Goal: Navigation & Orientation: Understand site structure

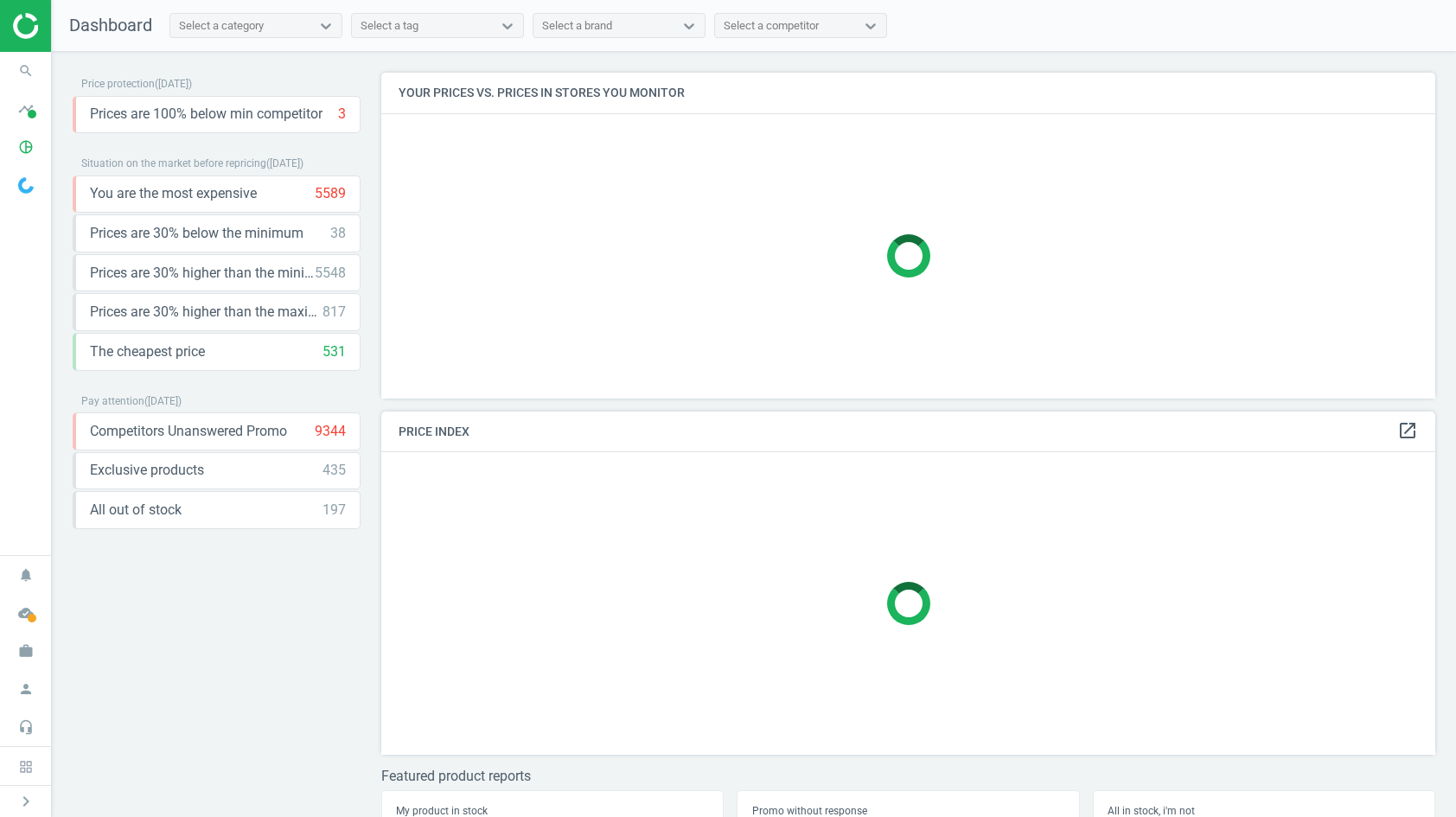
scroll to position [7, 0]
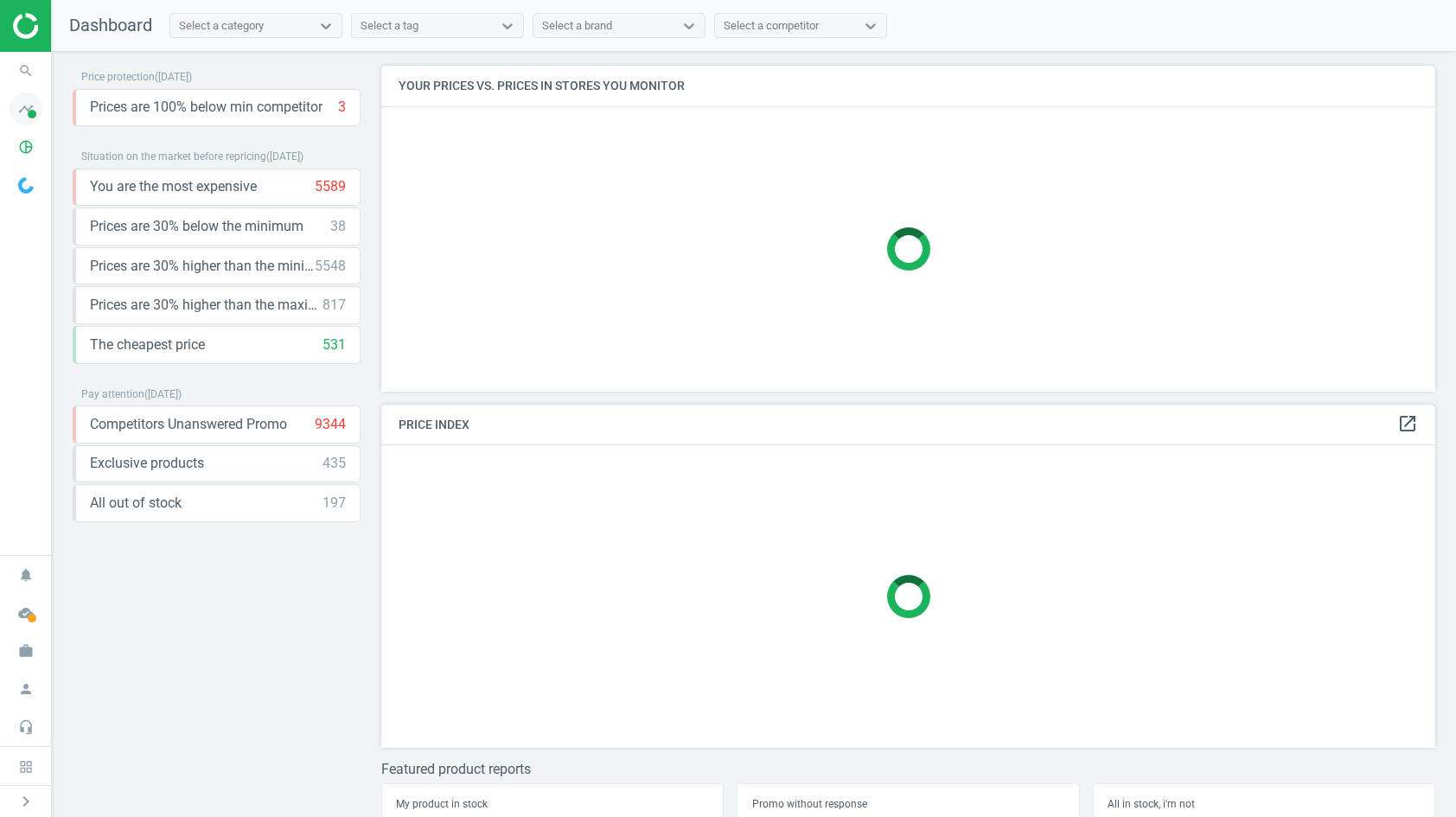
click at [38, 102] on icon "timeline" at bounding box center [26, 109] width 33 height 33
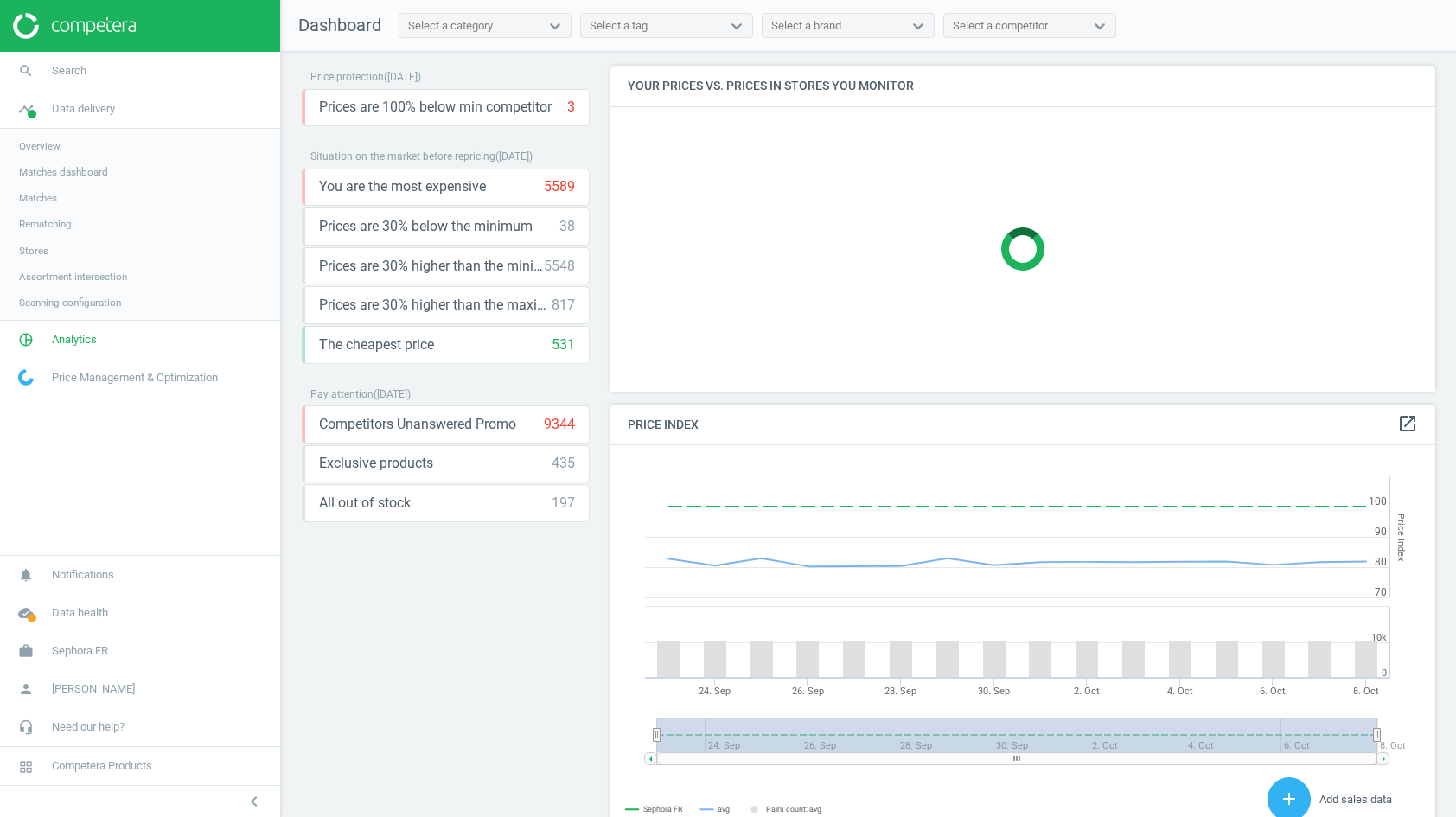
scroll to position [398, 825]
click at [40, 253] on span "Stores" at bounding box center [33, 250] width 30 height 13
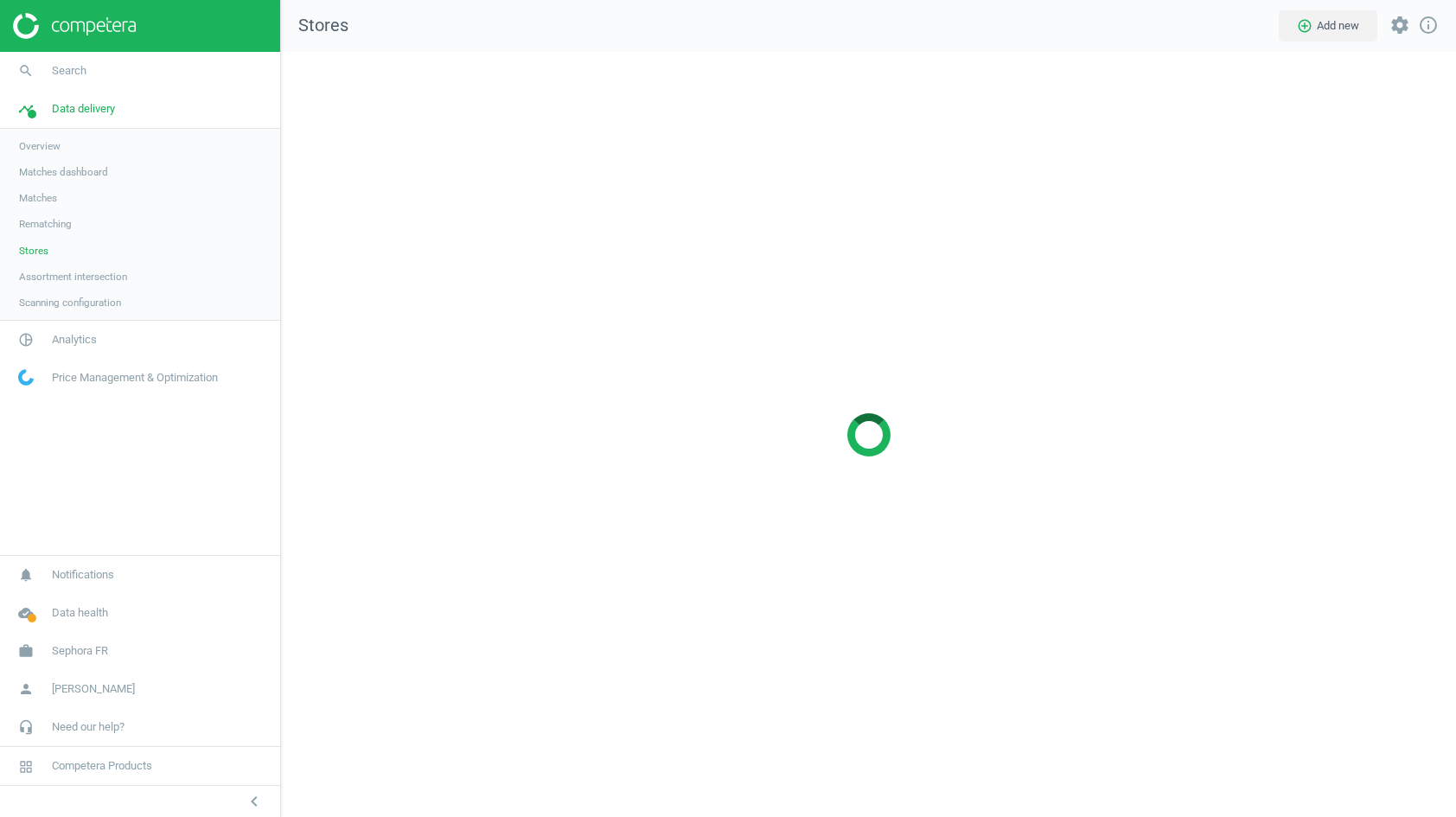
scroll to position [767, 1175]
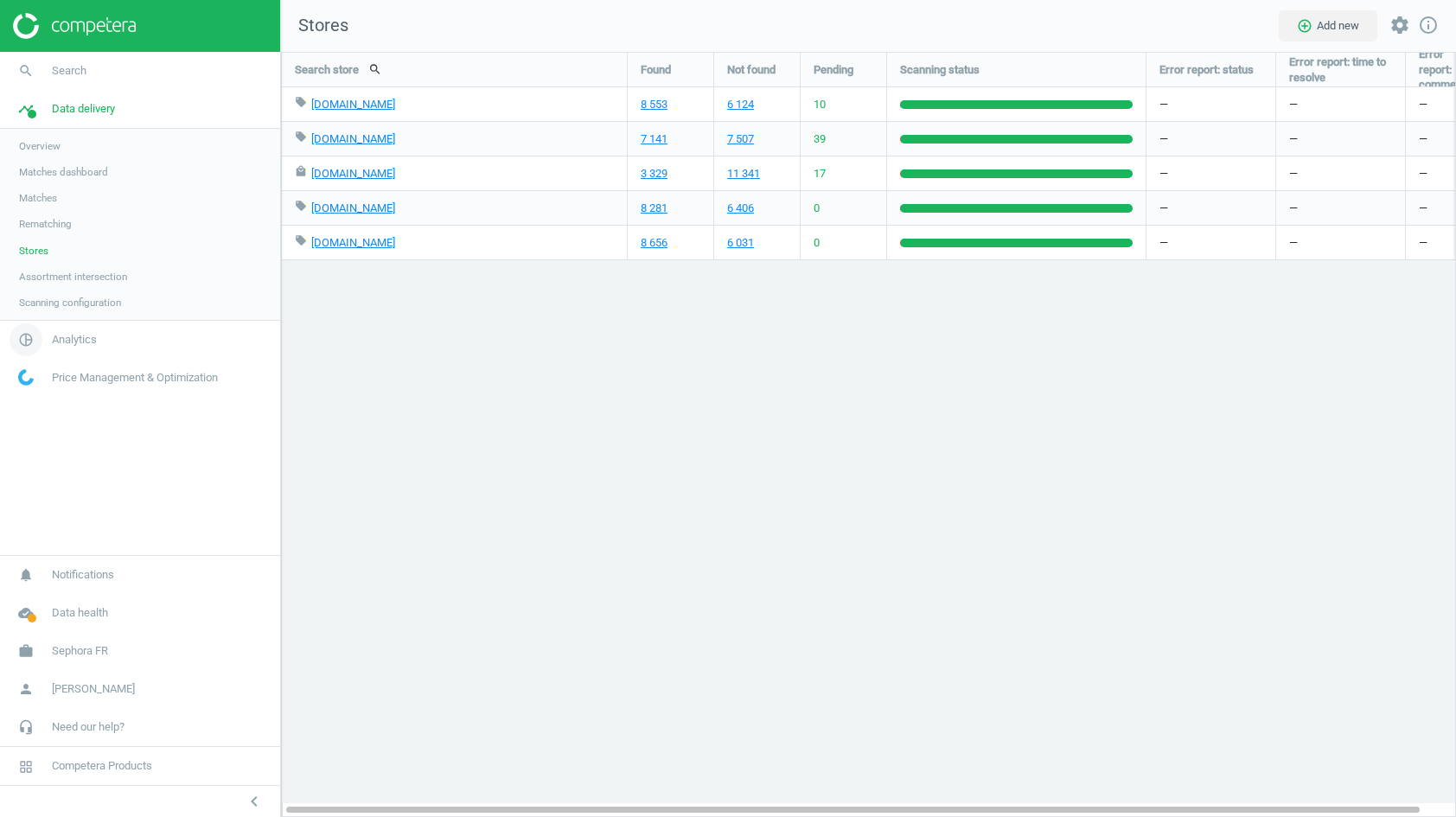
click at [69, 337] on span "Analytics" at bounding box center [75, 339] width 45 height 15
click at [53, 204] on span "Products" at bounding box center [39, 210] width 40 height 13
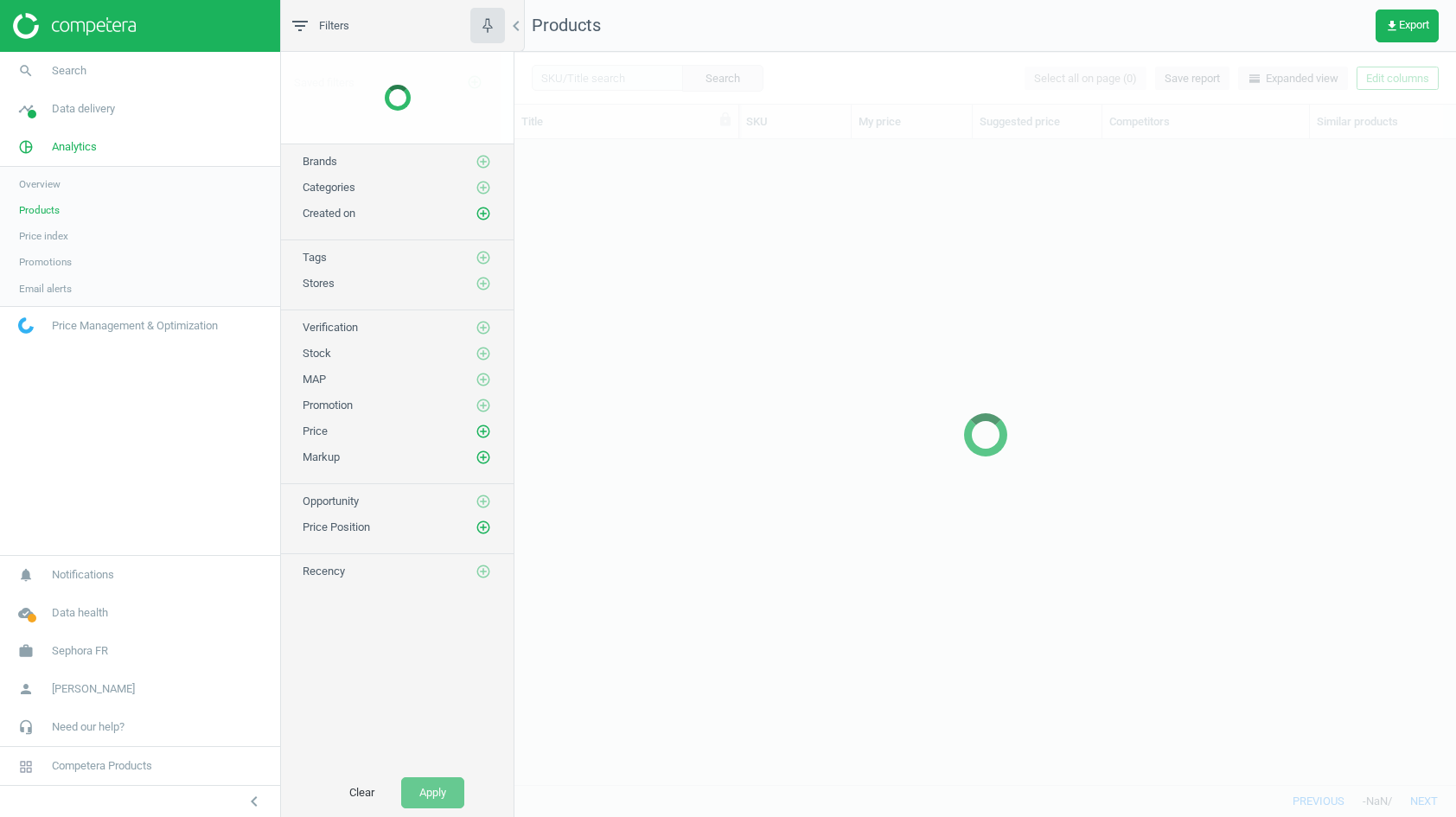
scroll to position [646, 941]
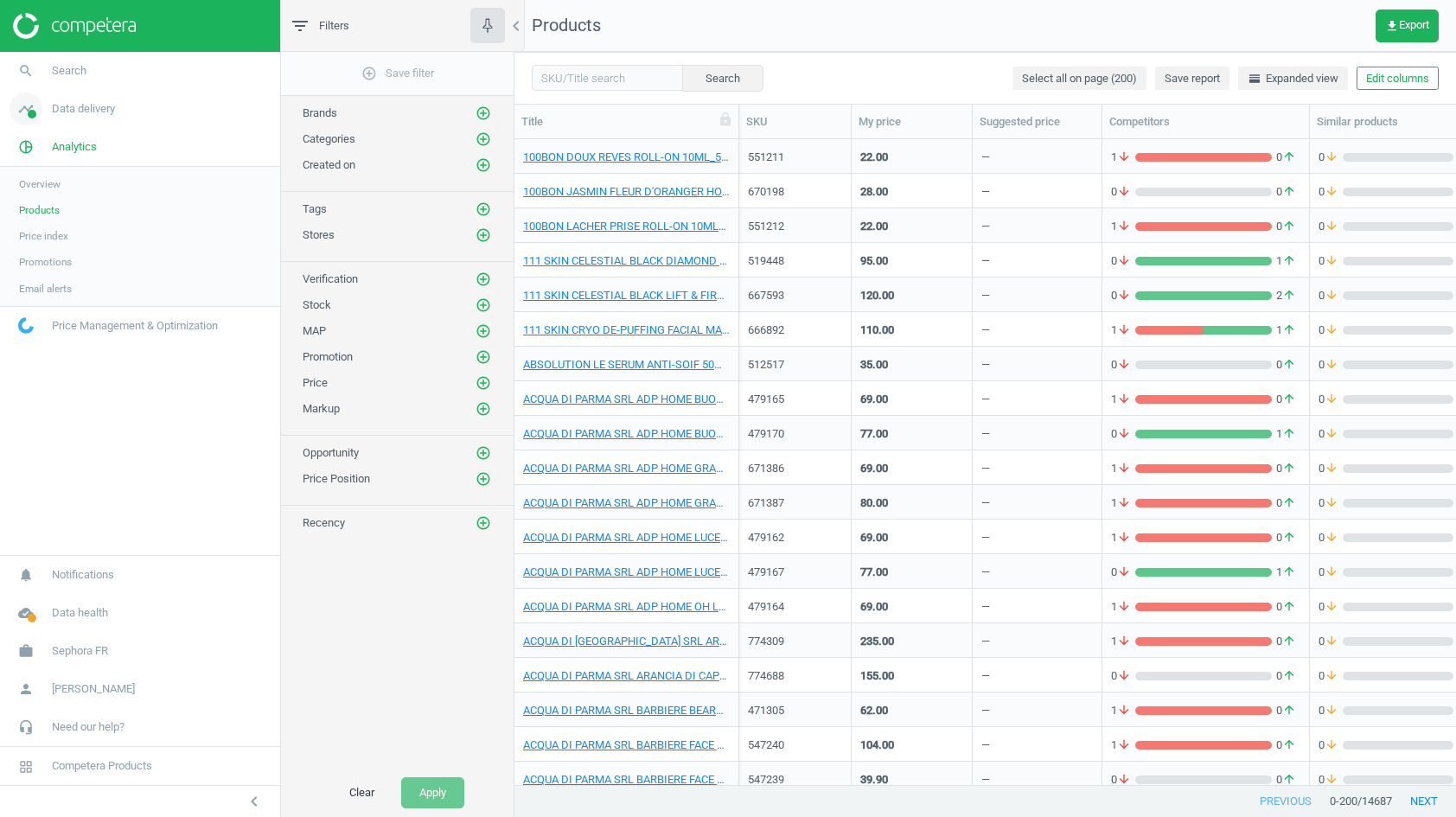
click at [112, 99] on link "timeline Data delivery" at bounding box center [139, 109] width 280 height 38
click at [40, 244] on span "Stores" at bounding box center [33, 250] width 30 height 13
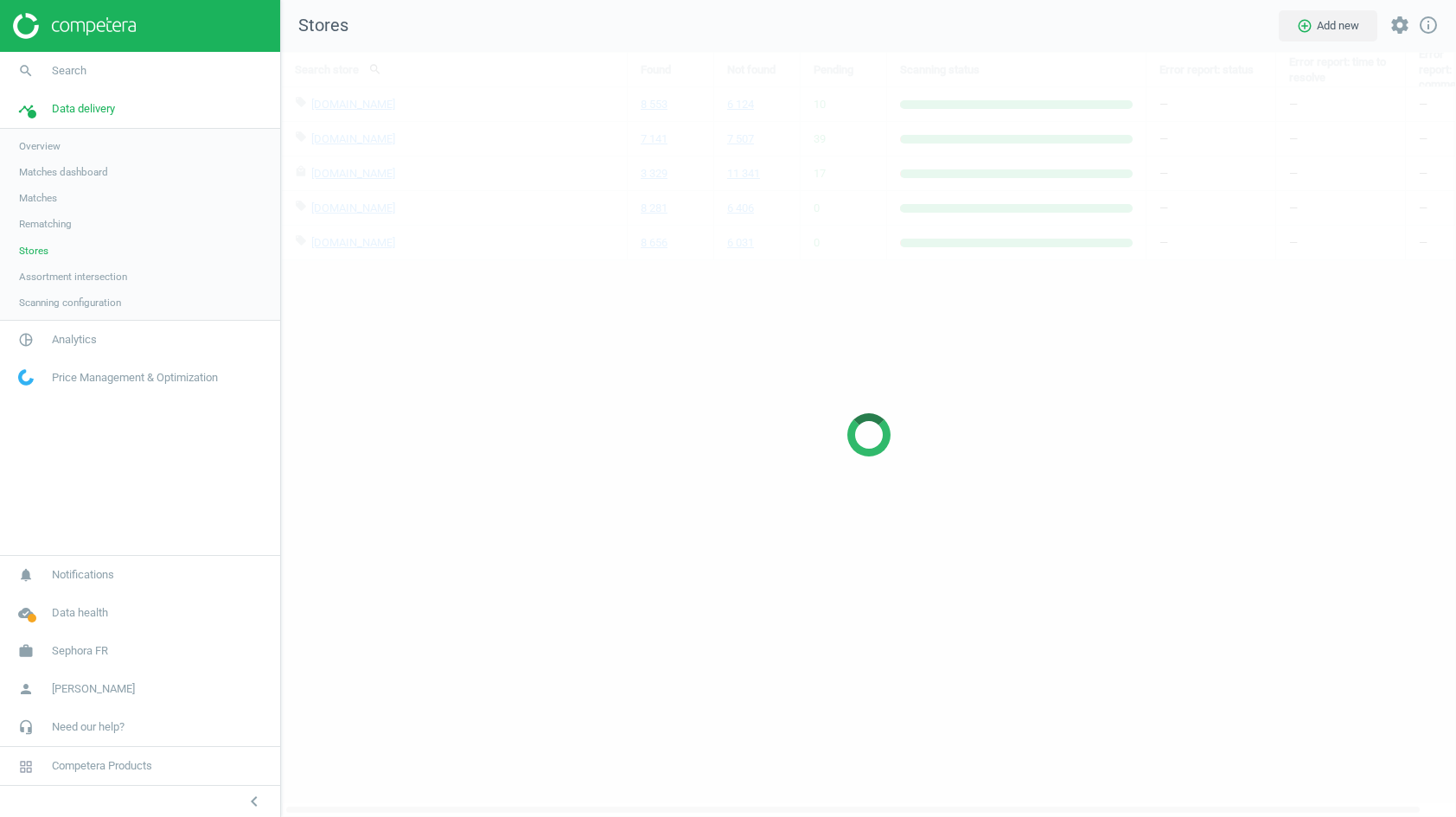
scroll to position [767, 1175]
